Goal: Task Accomplishment & Management: Manage account settings

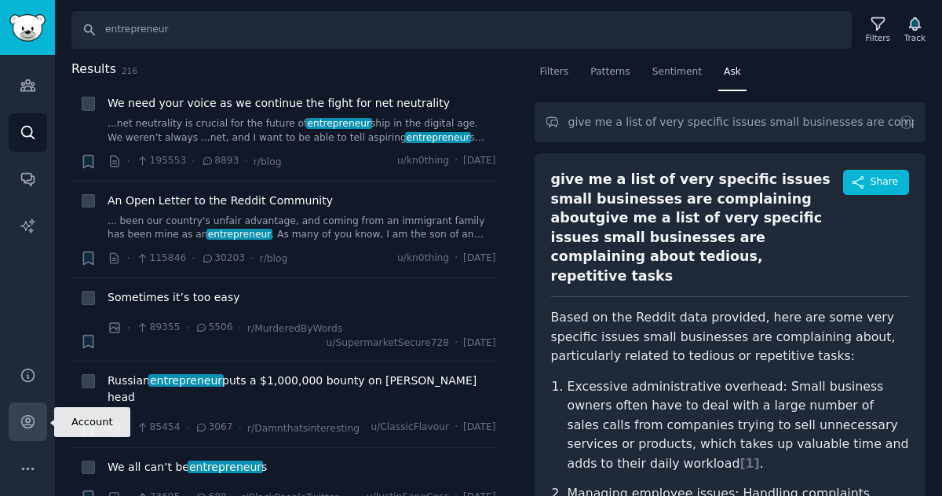
click at [20, 430] on link "Account" at bounding box center [28, 421] width 38 height 38
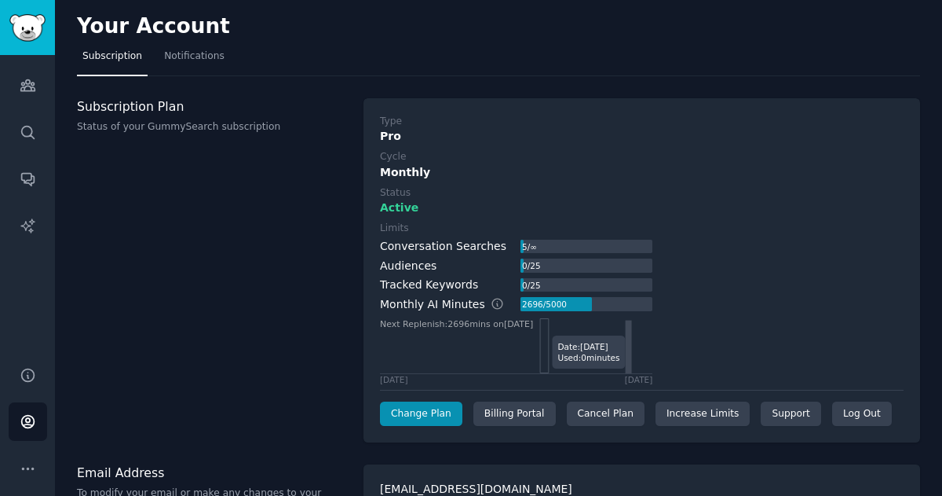
scroll to position [40, 0]
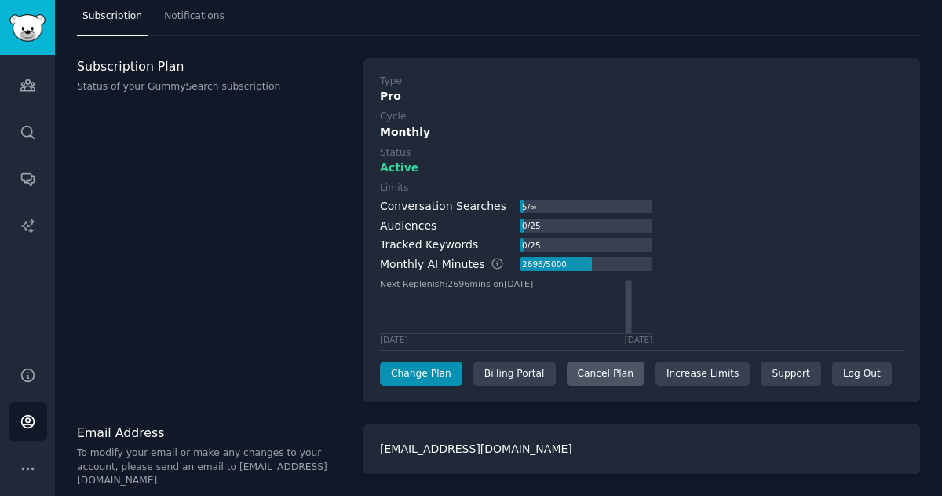
click at [576, 373] on div "Cancel Plan" at bounding box center [606, 373] width 78 height 25
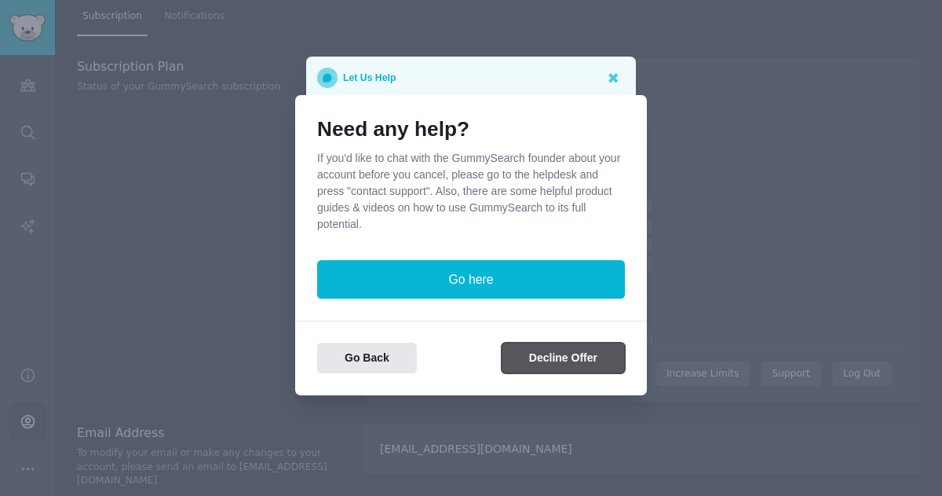
click at [540, 353] on button "Decline Offer" at bounding box center [563, 357] width 123 height 31
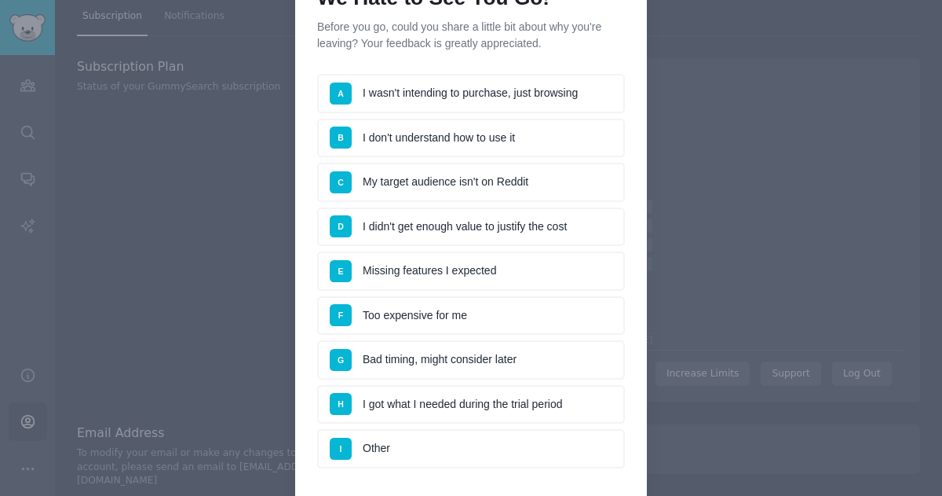
scroll to position [86, 0]
click at [537, 226] on li "D I didn't get enough value to justify the cost" at bounding box center [471, 226] width 308 height 39
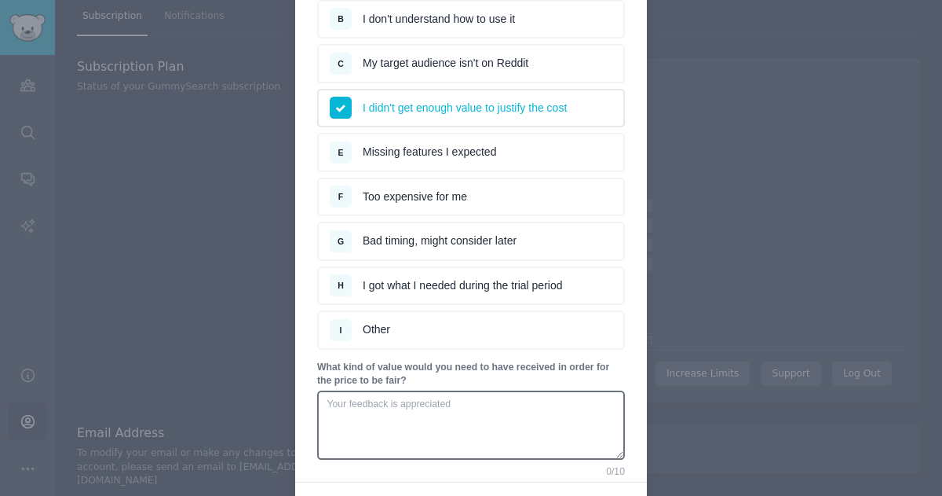
scroll to position [269, 0]
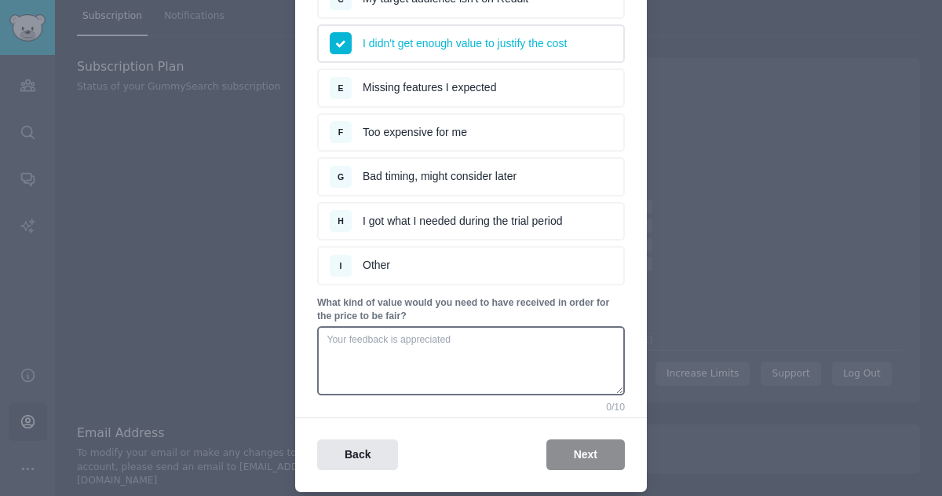
click at [472, 188] on li "G Bad timing, might consider later" at bounding box center [471, 176] width 308 height 39
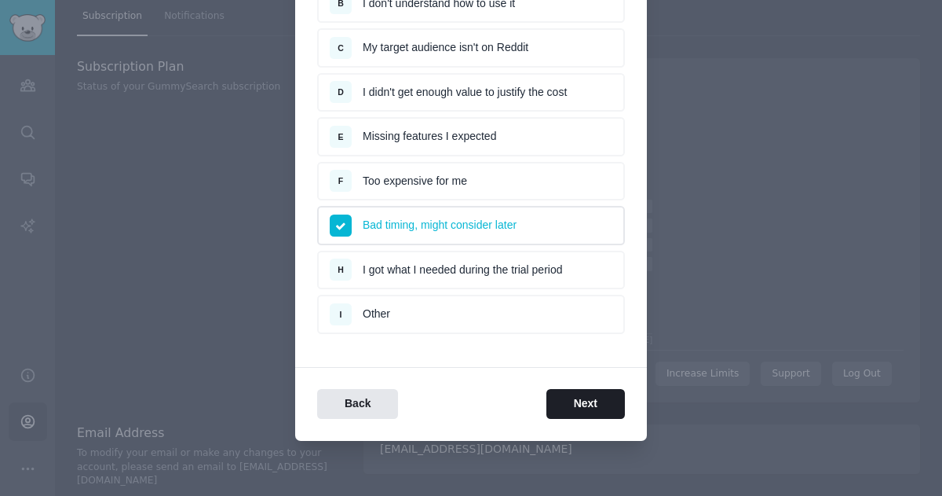
scroll to position [220, 0]
click at [580, 321] on li "I Other" at bounding box center [471, 313] width 308 height 39
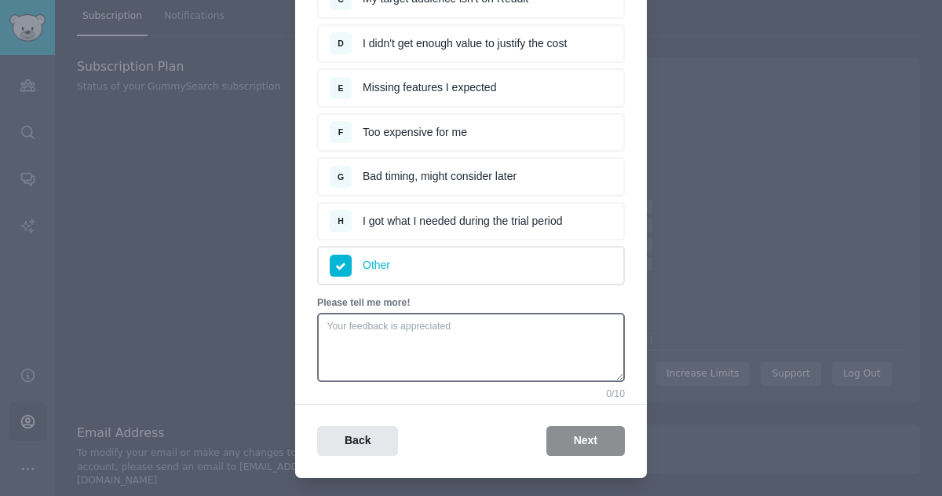
click at [555, 169] on li "G Bad timing, might consider later" at bounding box center [471, 176] width 308 height 39
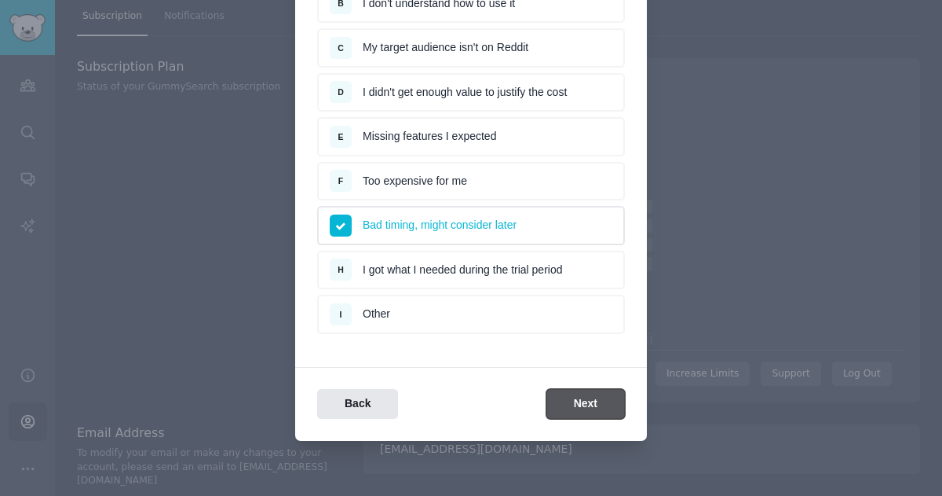
click at [576, 401] on button "Next" at bounding box center [586, 404] width 79 height 31
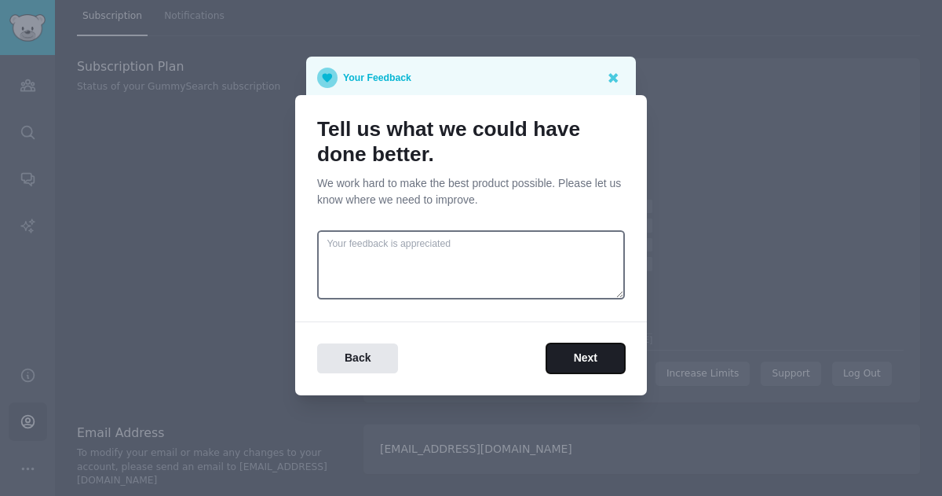
scroll to position [0, 0]
click at [581, 358] on button "Next" at bounding box center [586, 358] width 79 height 31
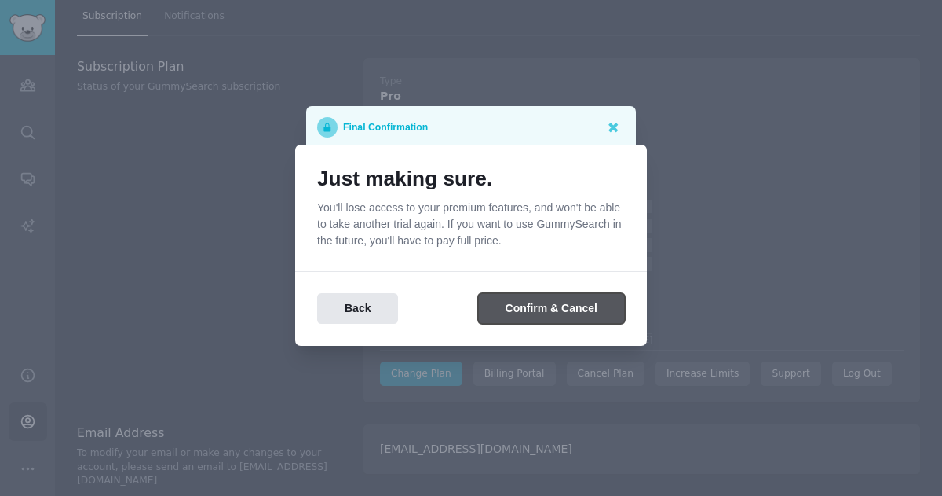
click at [587, 306] on button "Confirm & Cancel" at bounding box center [551, 308] width 147 height 31
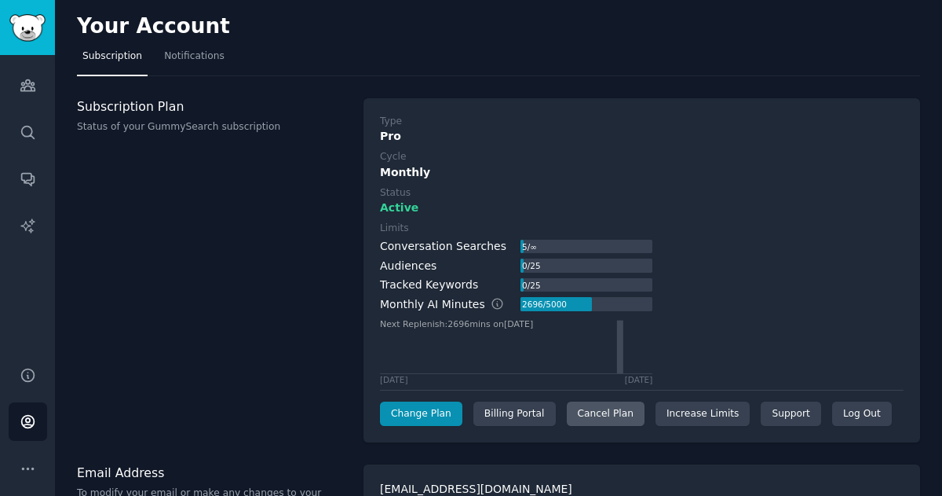
click at [583, 403] on div "Cancel Plan" at bounding box center [606, 413] width 78 height 25
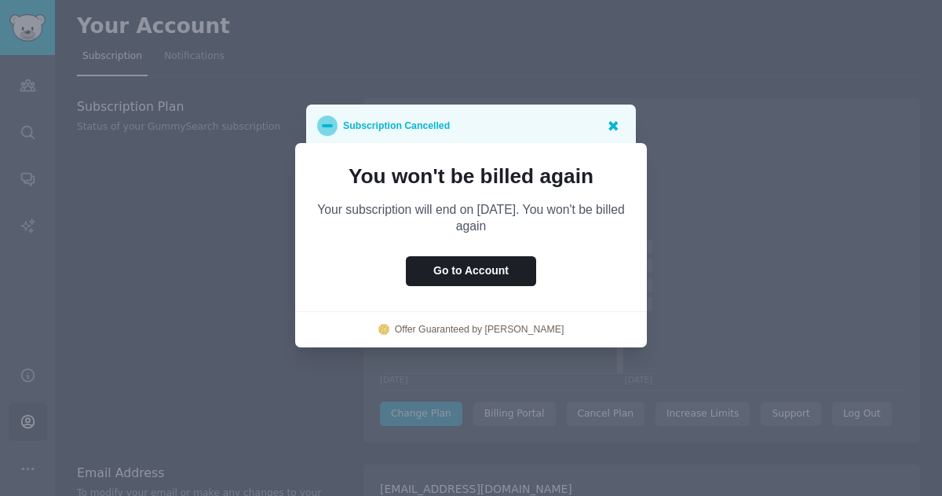
click at [618, 123] on icon at bounding box center [613, 125] width 16 height 16
